Goal: Find specific page/section: Find specific page/section

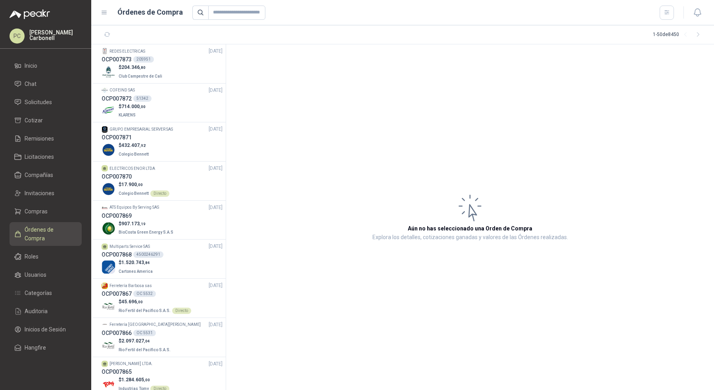
click at [56, 105] on li "Solicitudes" at bounding box center [45, 102] width 63 height 9
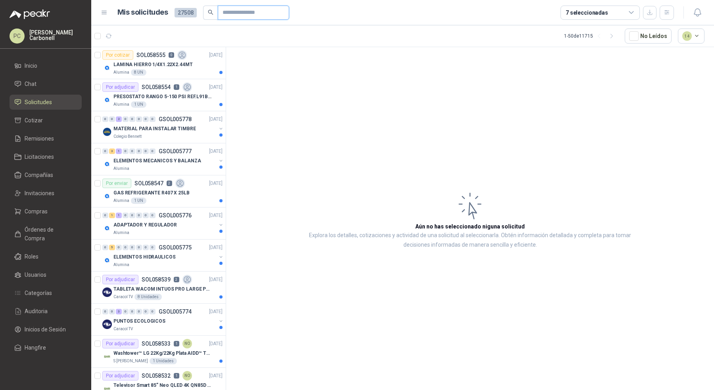
click at [234, 13] on input "text" at bounding box center [250, 12] width 56 height 13
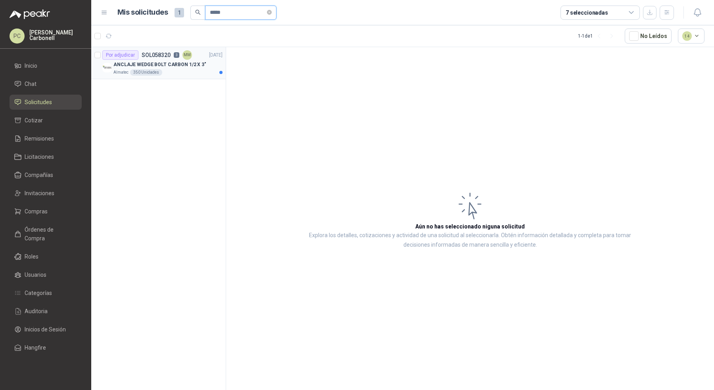
type input "*****"
click at [178, 65] on p "ANCLAJE WEDGE BOLT CARBON 1/2 X 3"" at bounding box center [159, 65] width 93 height 8
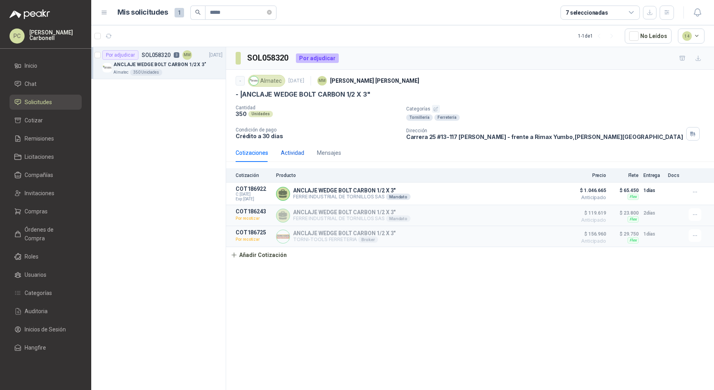
click at [299, 149] on div "Actividad" at bounding box center [292, 153] width 23 height 9
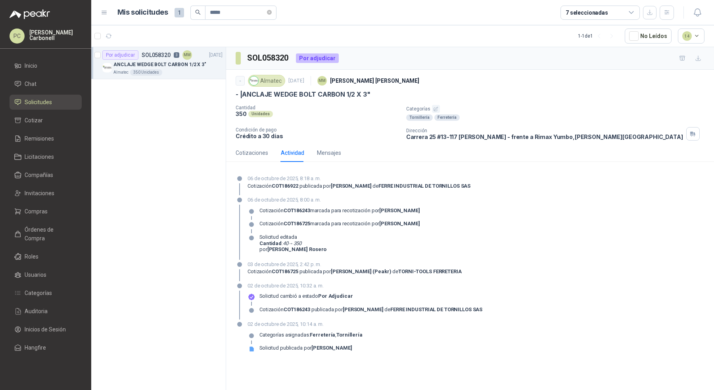
click at [54, 102] on li "Solicitudes" at bounding box center [45, 102] width 63 height 9
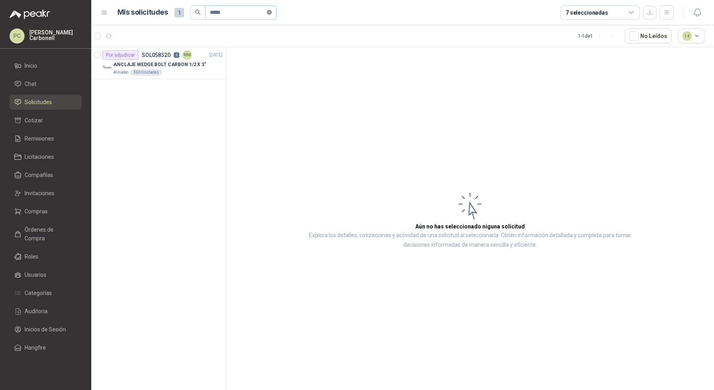
click at [272, 16] on span at bounding box center [269, 13] width 5 height 8
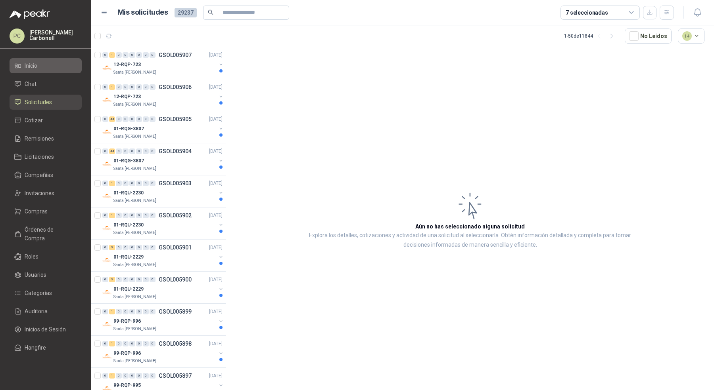
click at [59, 71] on link "Inicio" at bounding box center [46, 65] width 72 height 15
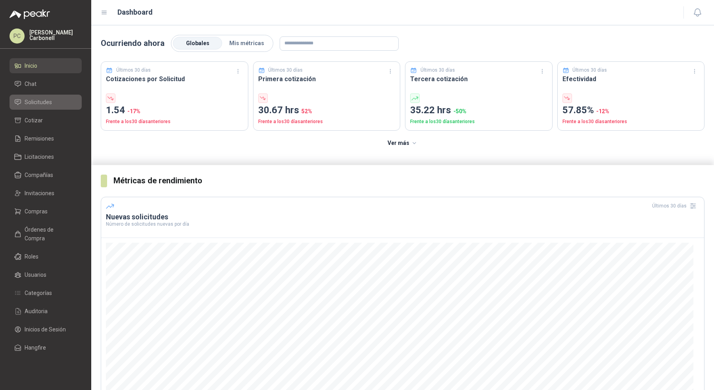
click at [45, 101] on span "Solicitudes" at bounding box center [38, 102] width 27 height 9
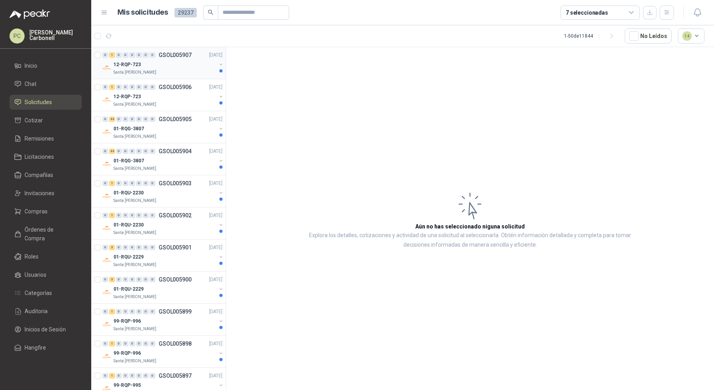
click at [163, 67] on div "12-RQP-723" at bounding box center [164, 65] width 103 height 10
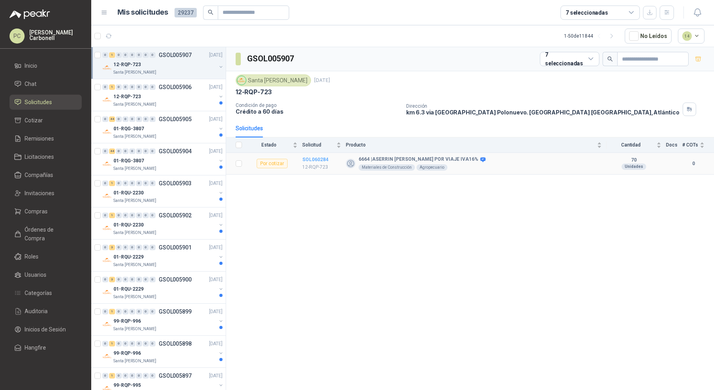
click at [314, 157] on b "SOL060284" at bounding box center [315, 160] width 26 height 6
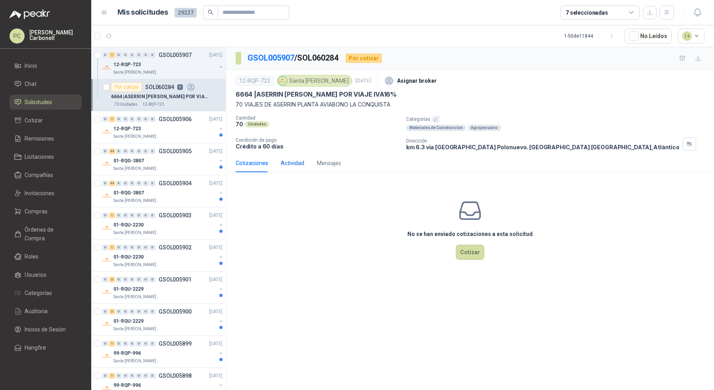
click at [295, 162] on div "Actividad" at bounding box center [292, 163] width 23 height 9
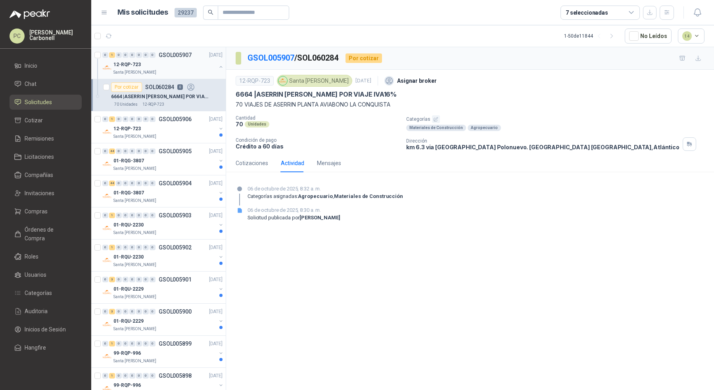
click at [218, 65] on button "button" at bounding box center [221, 67] width 6 height 6
